Goal: Information Seeking & Learning: Check status

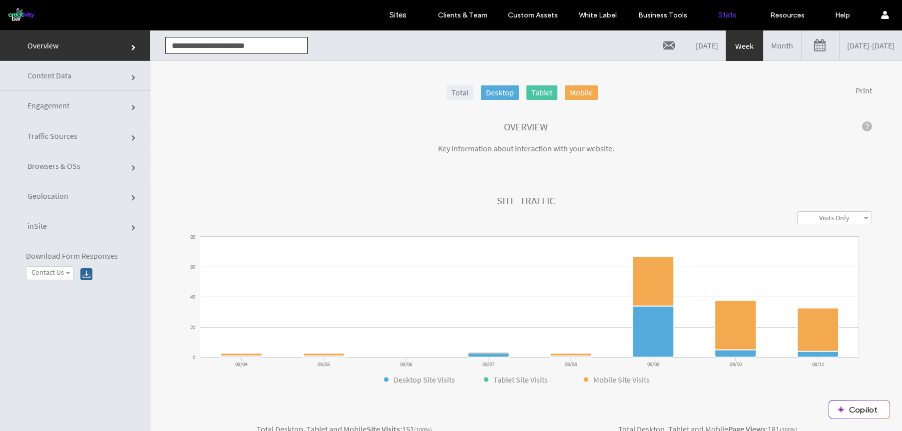
click at [688, 43] on link "[DATE]" at bounding box center [706, 45] width 37 height 30
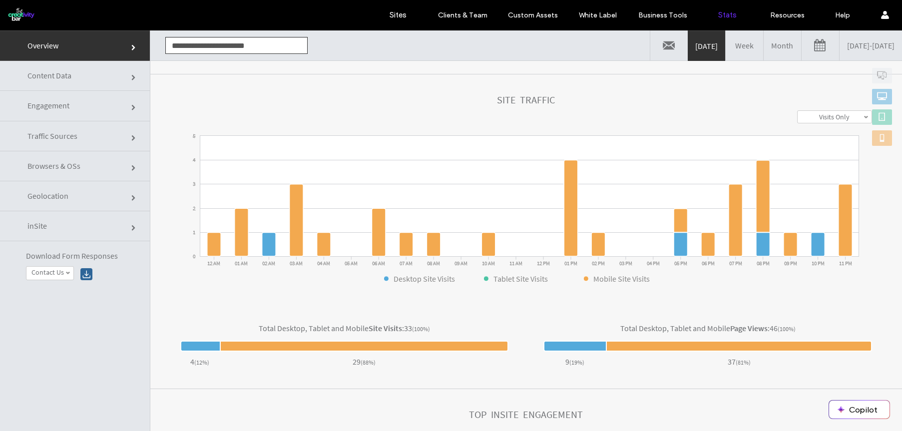
scroll to position [176, 0]
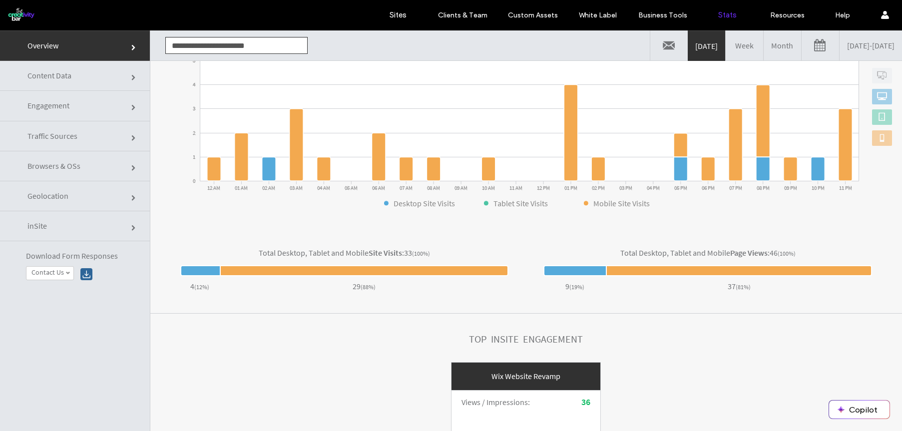
click at [84, 223] on link "inSite" at bounding box center [75, 226] width 150 height 30
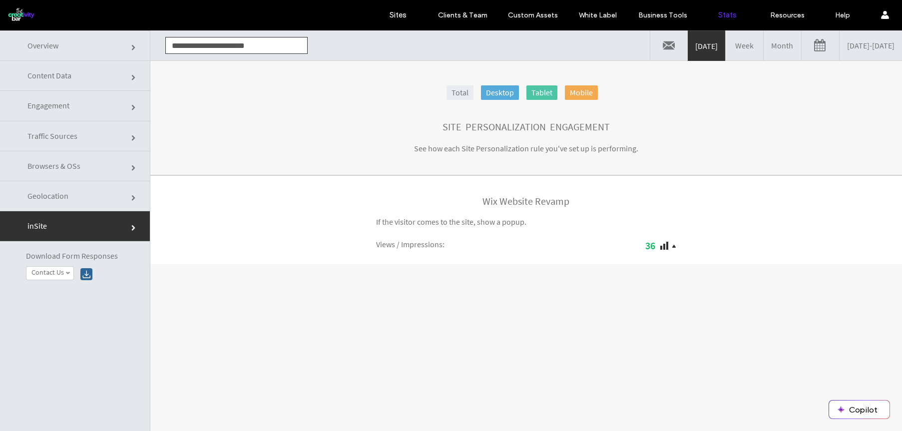
click at [645, 241] on strong "36" at bounding box center [650, 245] width 10 height 12
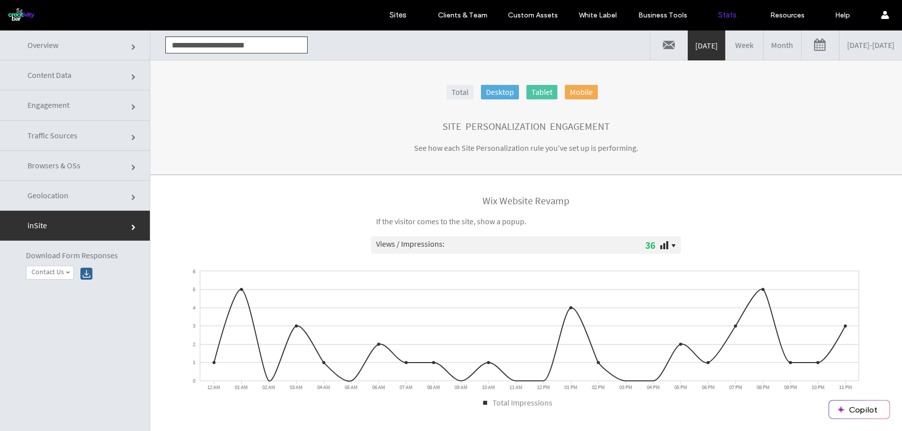
scroll to position [0, 0]
click at [60, 275] on label "Contact Us" at bounding box center [47, 272] width 32 height 8
click at [57, 288] on label "Contact Us" at bounding box center [47, 286] width 32 height 8
click at [81, 44] on link "Overview" at bounding box center [75, 45] width 150 height 30
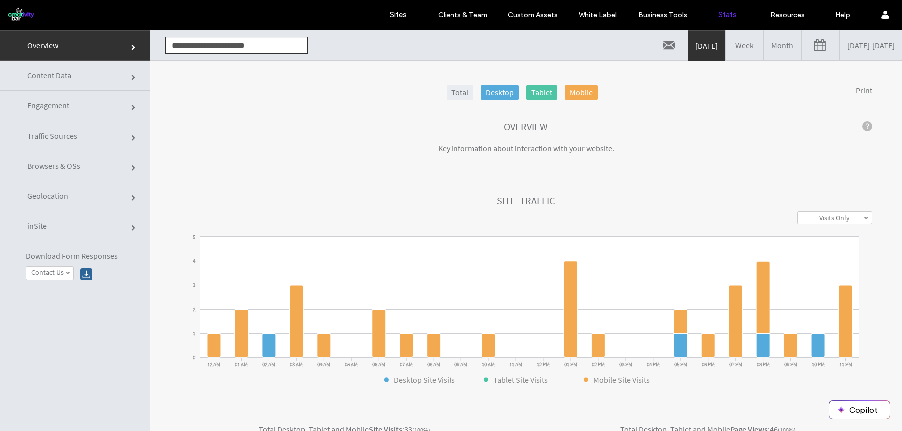
click at [76, 100] on link "Engagement" at bounding box center [75, 106] width 150 height 30
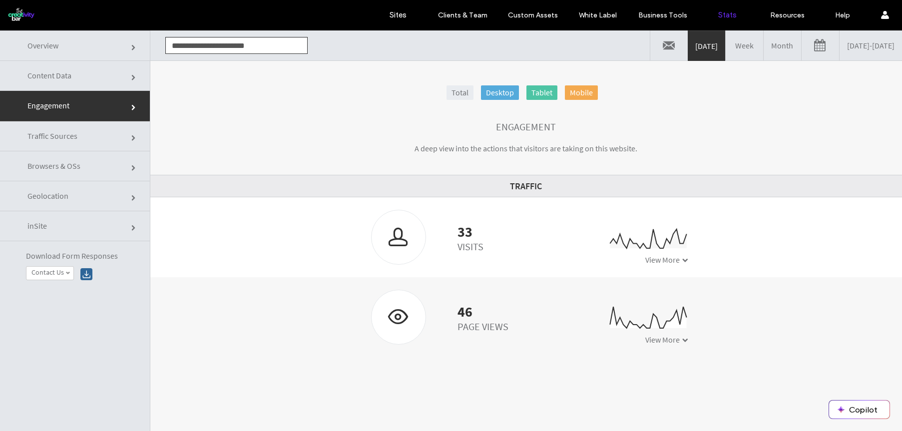
click at [46, 139] on span "Traffic Sources" at bounding box center [52, 136] width 50 height 10
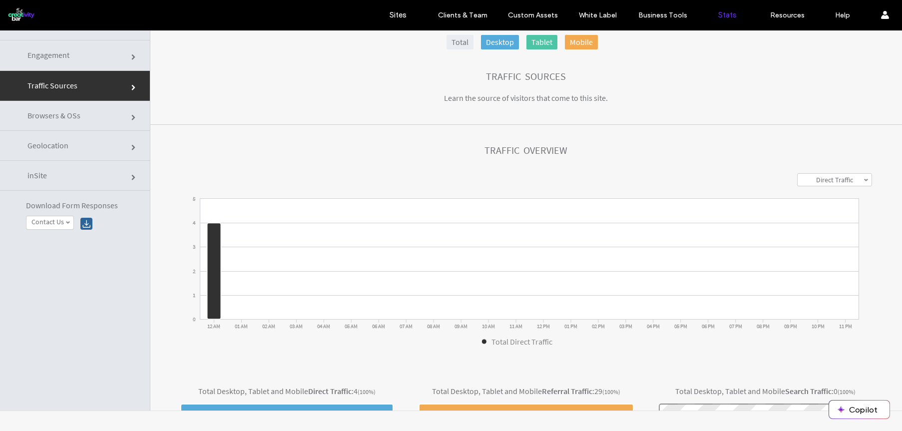
click at [83, 128] on link "Browsers & OSs" at bounding box center [75, 116] width 150 height 30
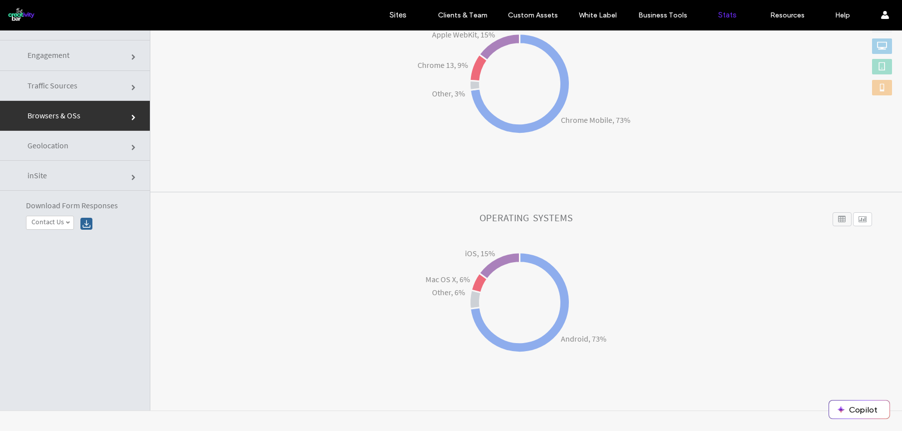
click at [76, 152] on link "Geolocation" at bounding box center [75, 146] width 150 height 30
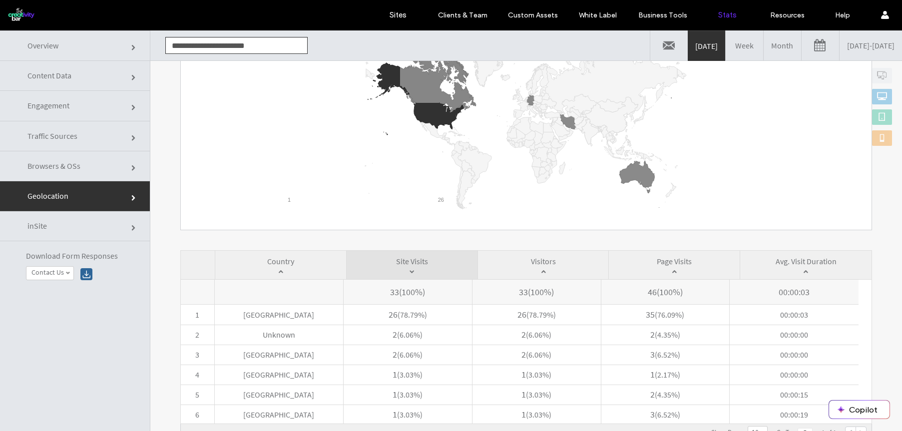
click at [39, 229] on span "inSite" at bounding box center [36, 226] width 19 height 10
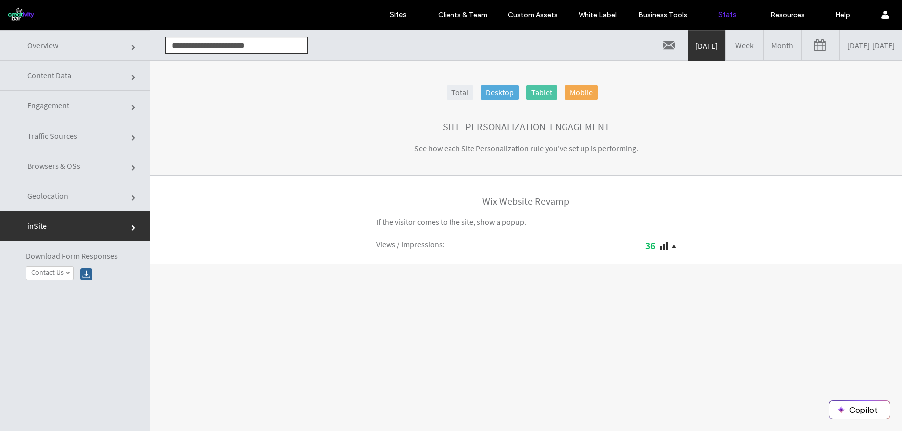
click at [47, 268] on label "Contact Us" at bounding box center [47, 272] width 32 height 8
click at [51, 286] on label "Contact Us" at bounding box center [47, 286] width 32 height 8
click at [411, 19] on link "Sites" at bounding box center [397, 15] width 59 height 30
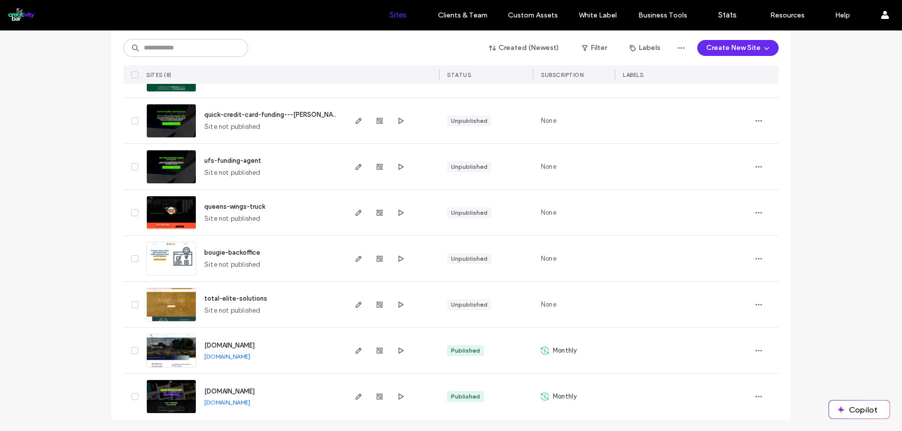
scroll to position [145, 0]
click at [376, 391] on span "button" at bounding box center [380, 396] width 12 height 12
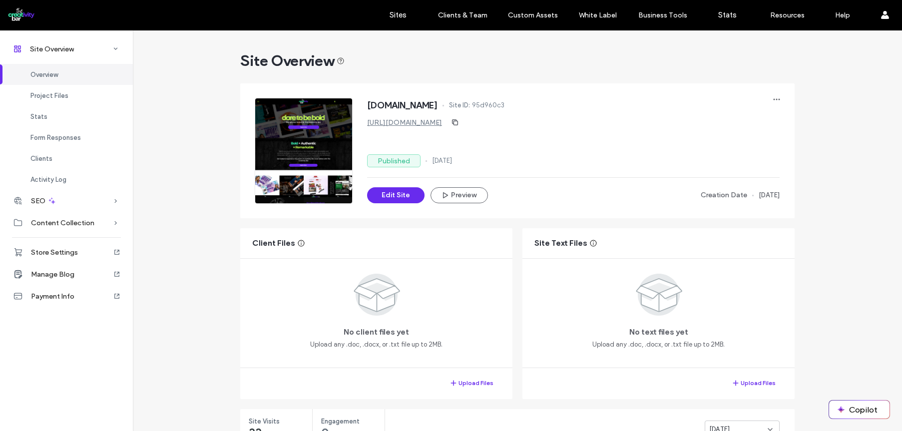
scroll to position [299, 0]
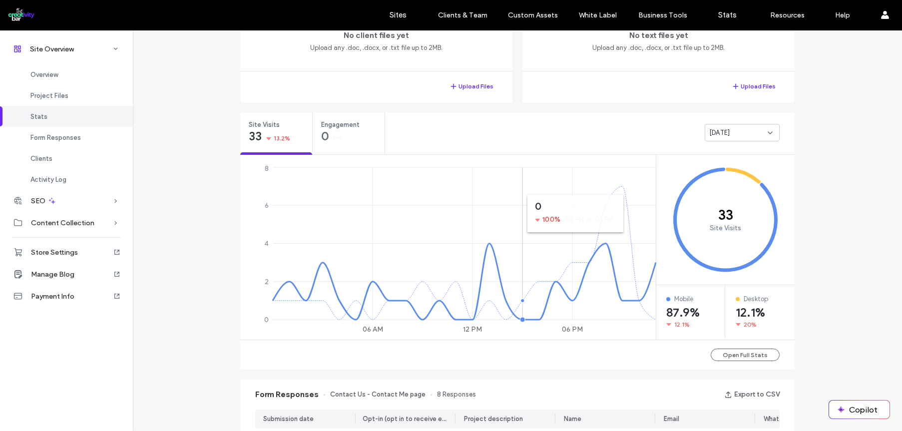
scroll to position [486, 0]
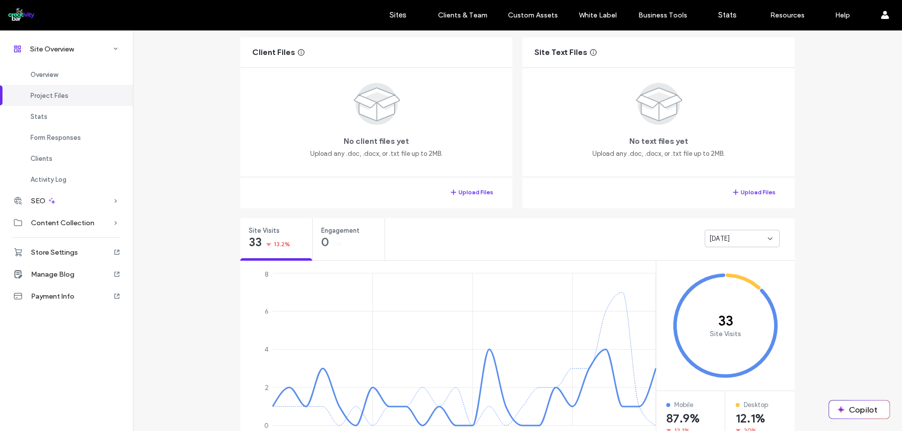
scroll to position [675, 0]
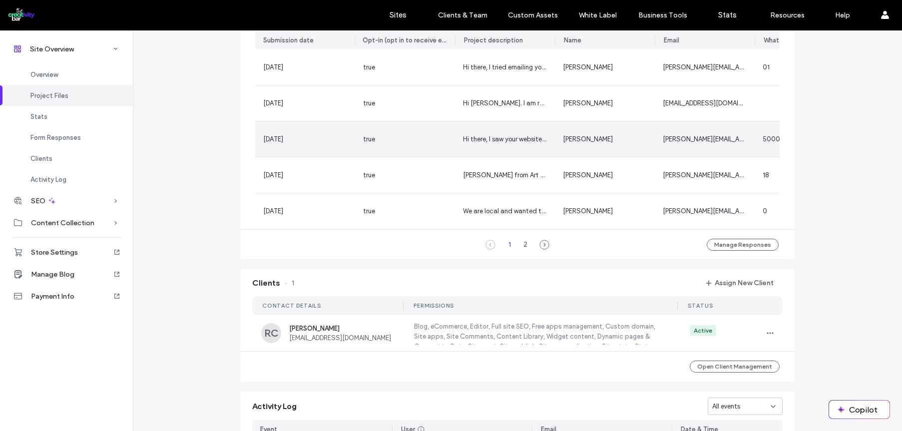
click at [445, 139] on div "true" at bounding box center [405, 138] width 100 height 35
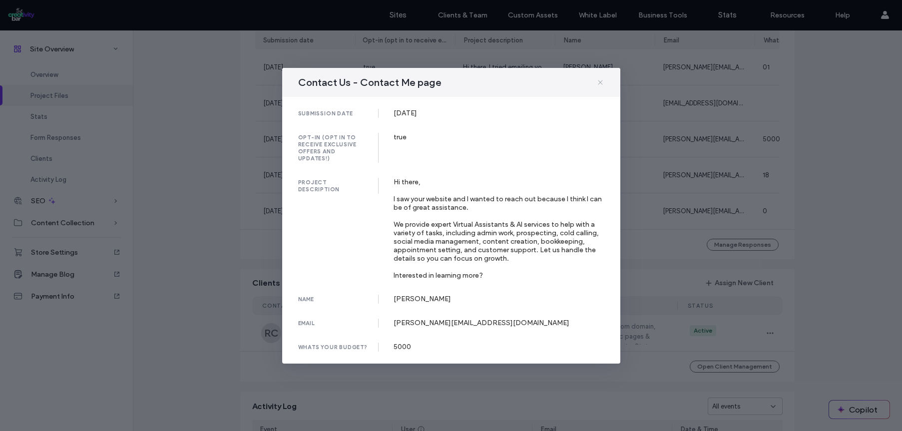
click at [598, 83] on icon at bounding box center [600, 82] width 8 height 8
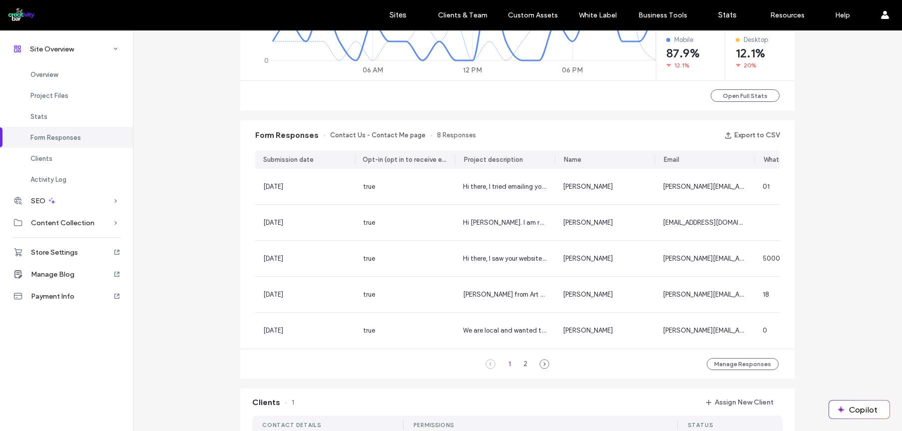
scroll to position [951, 0]
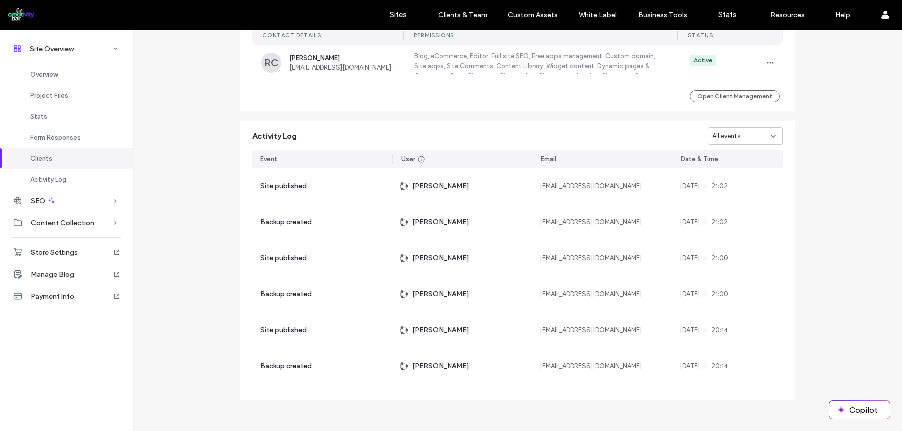
scroll to position [306, 0]
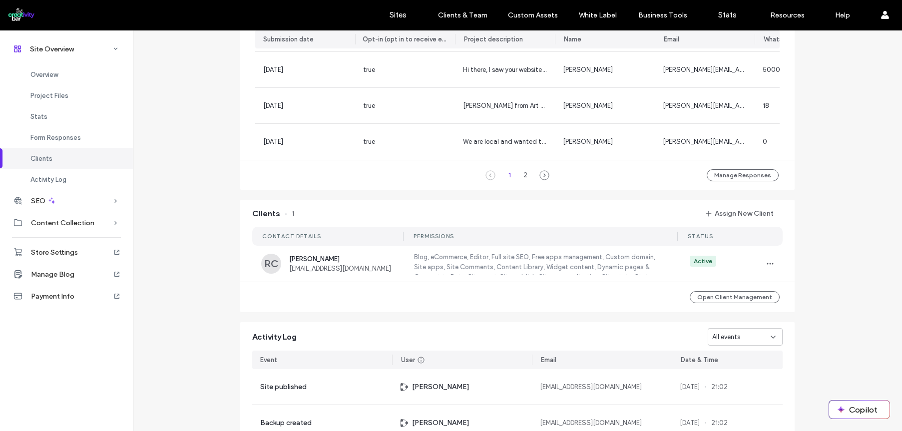
scroll to position [951, 0]
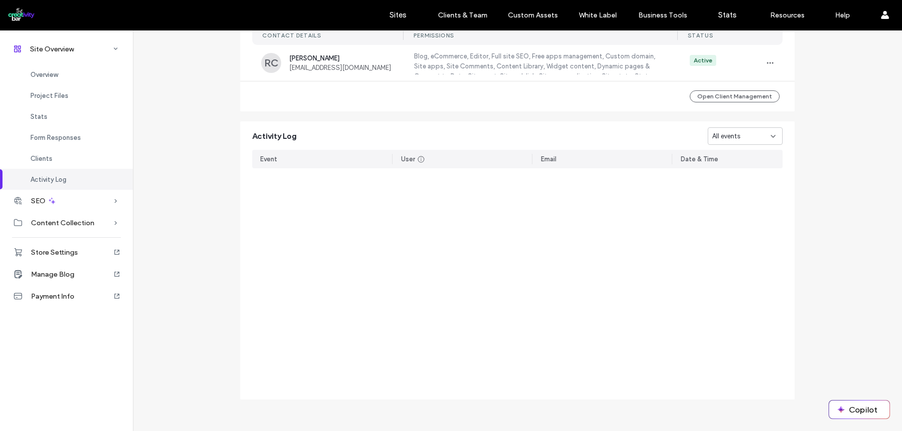
scroll to position [453, 0]
